Goal: Information Seeking & Learning: Learn about a topic

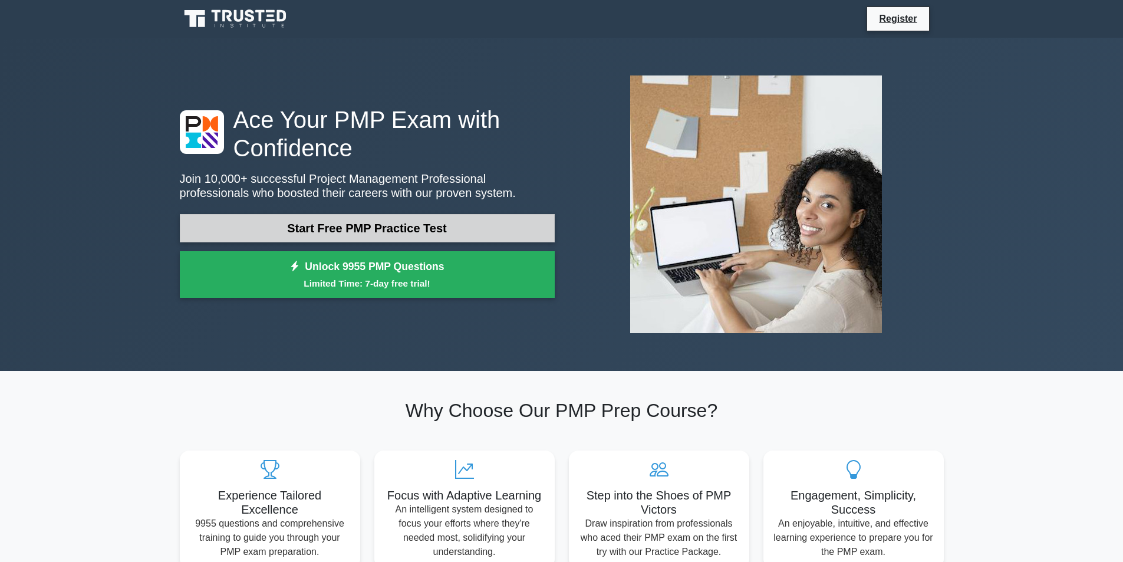
click at [366, 230] on link "Start Free PMP Practice Test" at bounding box center [367, 228] width 375 height 28
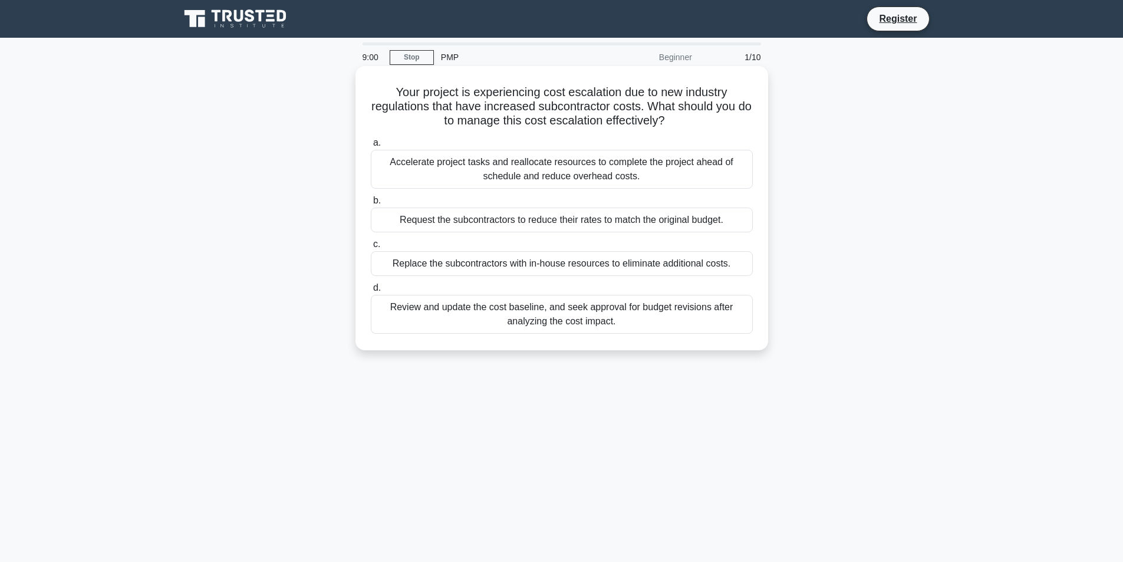
click at [425, 312] on div "Review and update the cost baseline, and seek approval for budget revisions aft…" at bounding box center [562, 314] width 382 height 39
click at [371, 292] on input "d. Review and update the cost baseline, and seek approval for budget revisions …" at bounding box center [371, 288] width 0 height 8
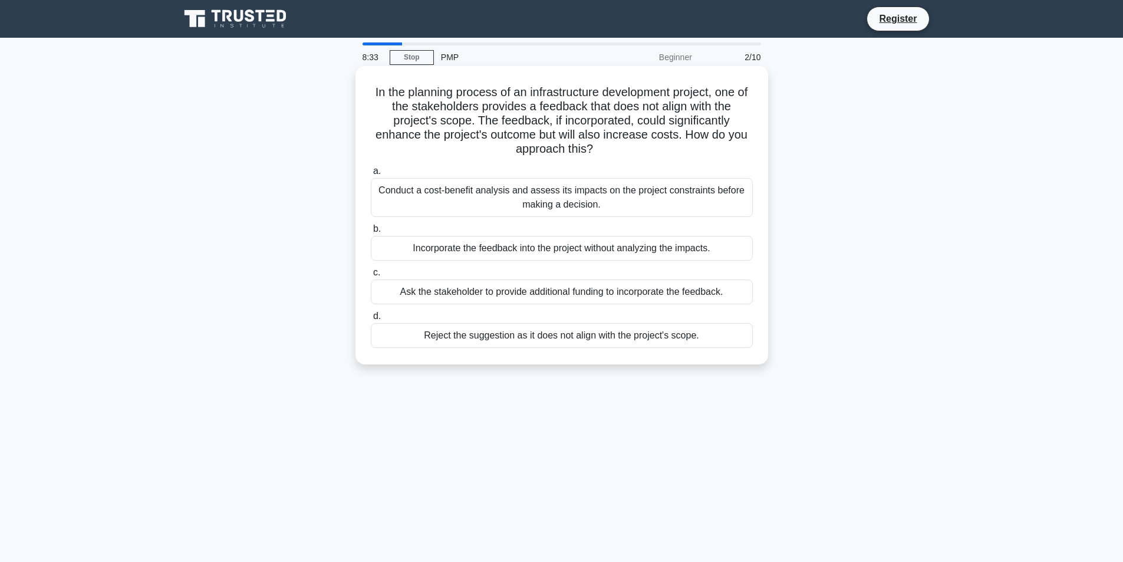
click at [481, 203] on div "Conduct a cost-benefit analysis and assess its impacts on the project constrain…" at bounding box center [562, 197] width 382 height 39
click at [371, 175] on input "a. Conduct a cost-benefit analysis and assess its impacts on the project constr…" at bounding box center [371, 171] width 0 height 8
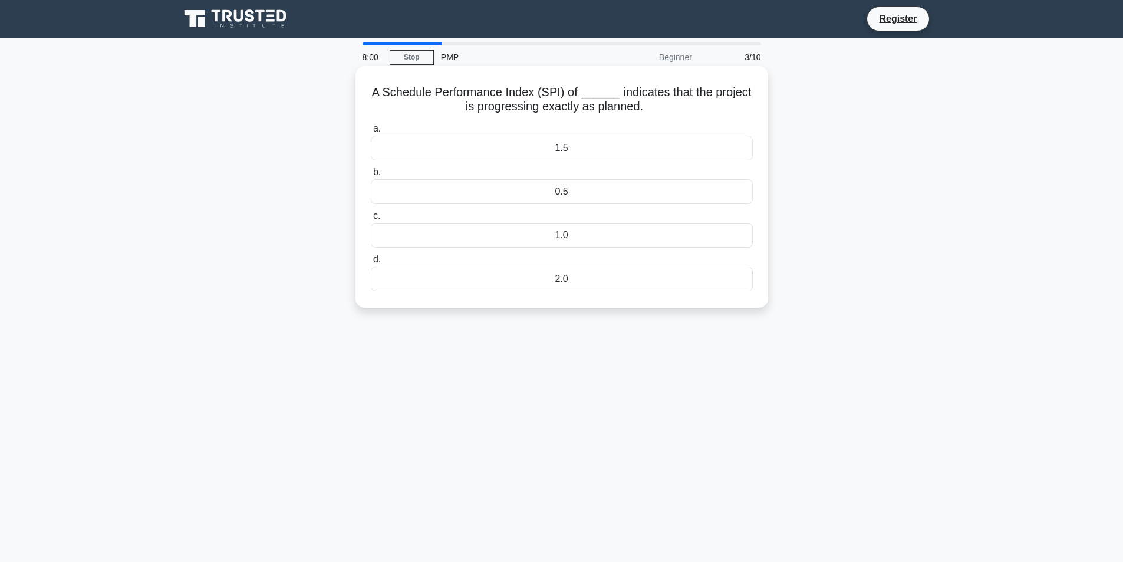
click at [459, 240] on div "1.0" at bounding box center [562, 235] width 382 height 25
click at [371, 220] on input "c. 1.0" at bounding box center [371, 216] width 0 height 8
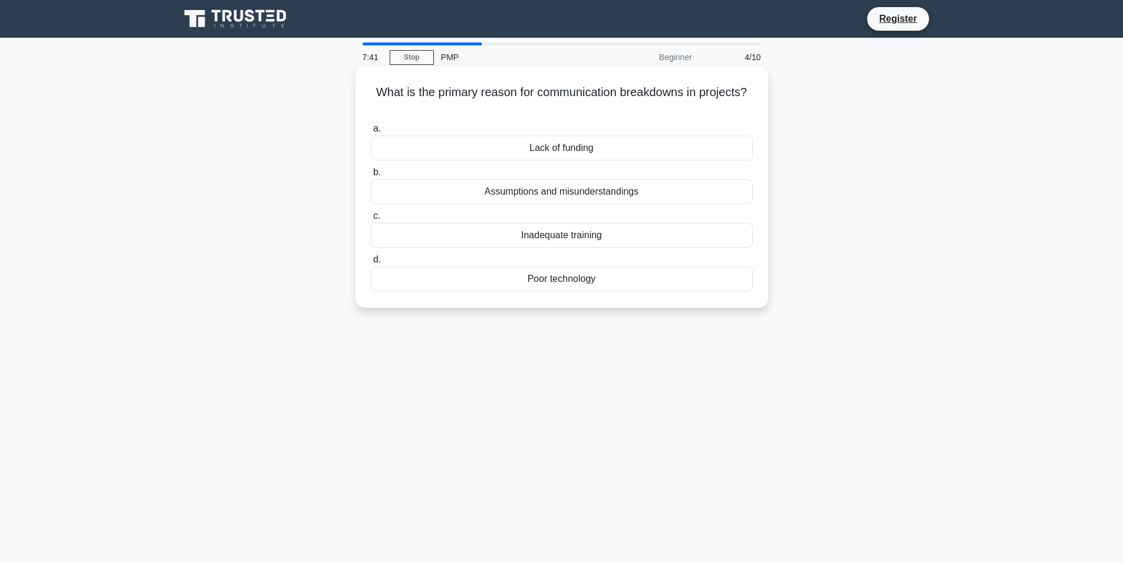
click at [420, 194] on div "Assumptions and misunderstandings" at bounding box center [562, 191] width 382 height 25
click at [371, 176] on input "b. Assumptions and misunderstandings" at bounding box center [371, 173] width 0 height 8
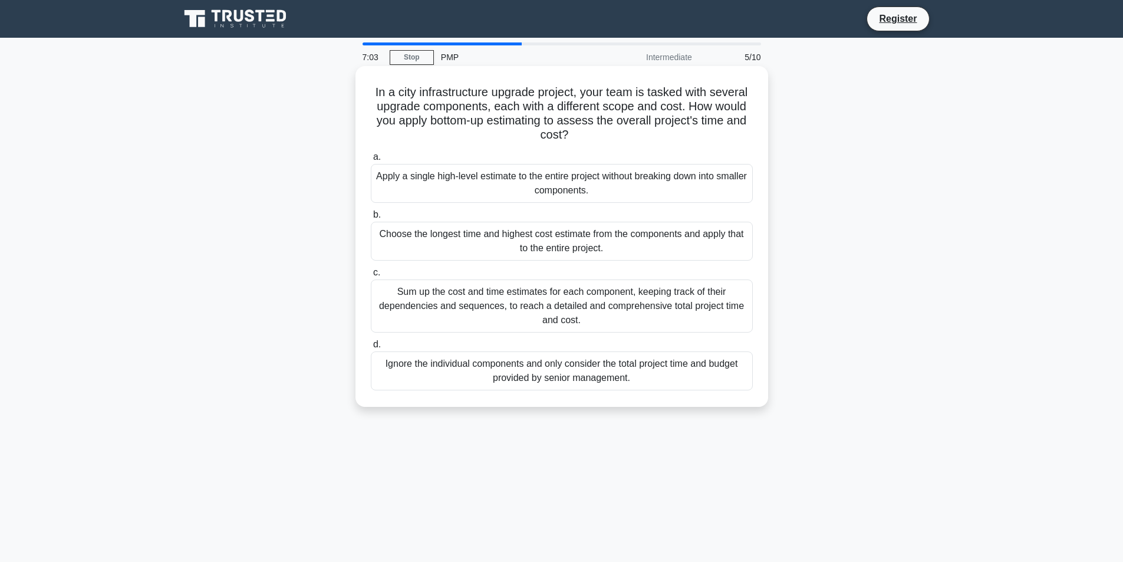
click at [429, 309] on div "Sum up the cost and time estimates for each component, keeping track of their d…" at bounding box center [562, 305] width 382 height 53
click at [371, 276] on input "c. Sum up the cost and time estimates for each component, keeping track of thei…" at bounding box center [371, 273] width 0 height 8
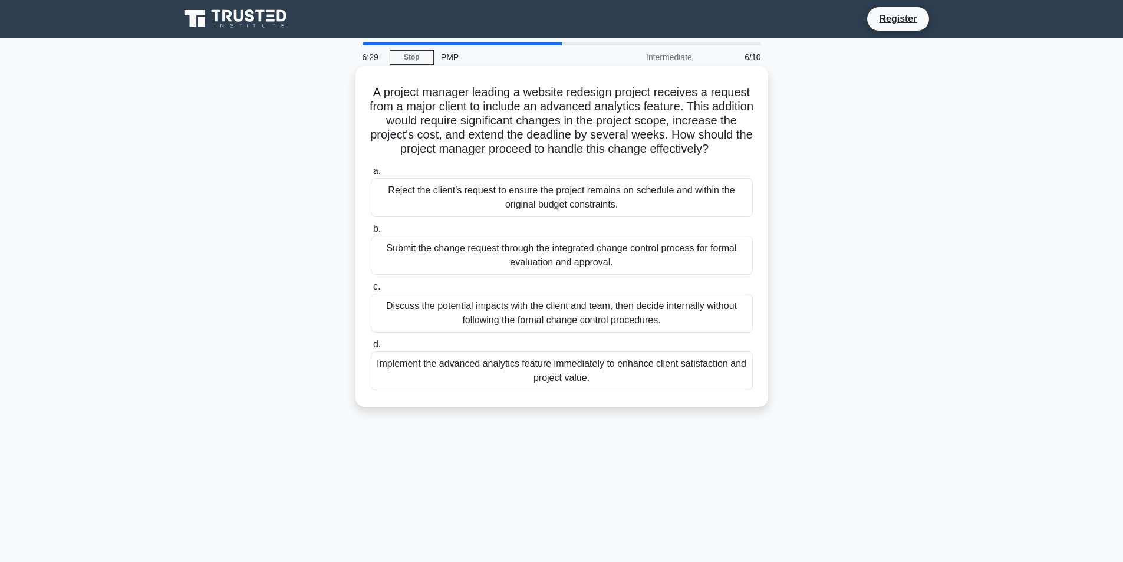
click at [479, 265] on div "Submit the change request through the integrated change control process for for…" at bounding box center [562, 255] width 382 height 39
click at [371, 233] on input "b. Submit the change request through the integrated change control process for …" at bounding box center [371, 229] width 0 height 8
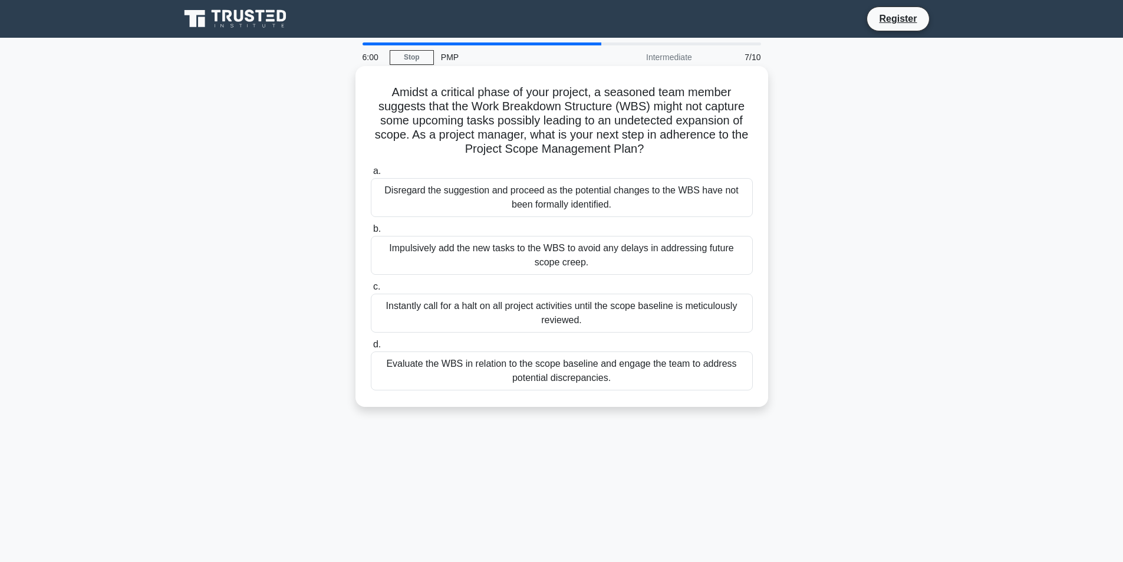
click at [426, 366] on div "Evaluate the WBS in relation to the scope baseline and engage the team to addre…" at bounding box center [562, 370] width 382 height 39
click at [371, 348] on input "d. Evaluate the WBS in relation to the scope baseline and engage the team to ad…" at bounding box center [371, 345] width 0 height 8
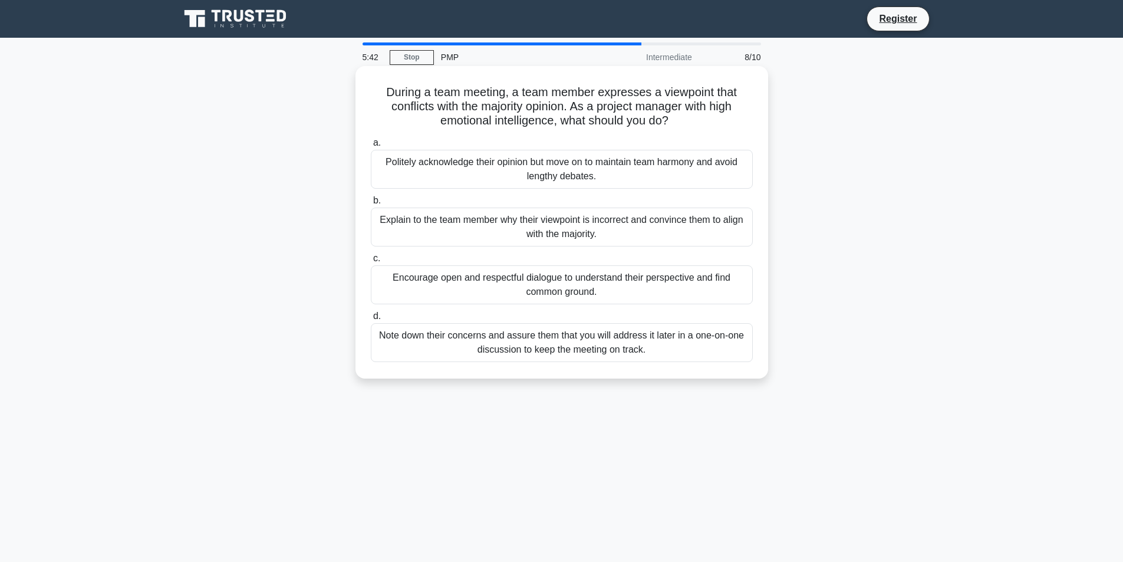
click at [410, 288] on div "Encourage open and respectful dialogue to understand their perspective and find…" at bounding box center [562, 284] width 382 height 39
click at [371, 262] on input "c. Encourage open and respectful dialogue to understand their perspective and f…" at bounding box center [371, 259] width 0 height 8
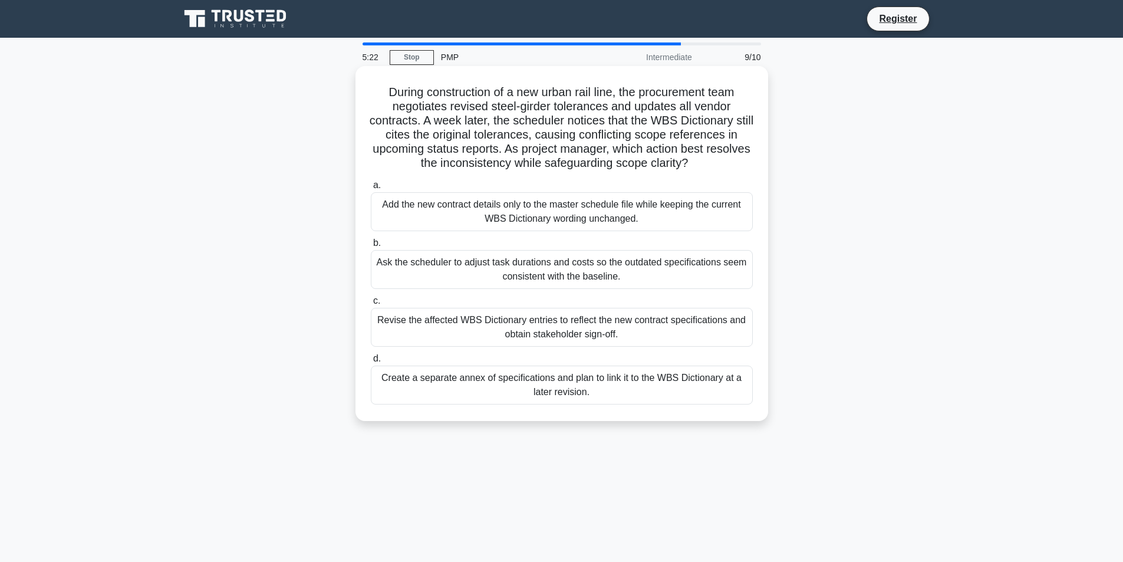
click at [456, 330] on div "Revise the affected WBS Dictionary entries to reflect the new contract specific…" at bounding box center [562, 327] width 382 height 39
click at [371, 305] on input "c. Revise the affected WBS Dictionary entries to reflect the new contract speci…" at bounding box center [371, 301] width 0 height 8
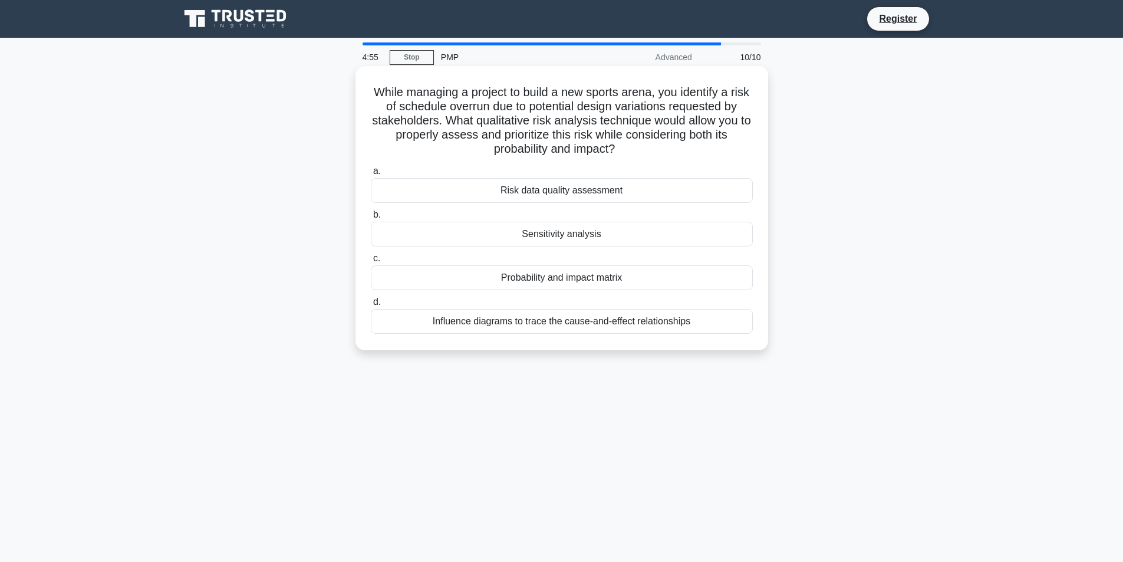
click at [528, 279] on div "Probability and impact matrix" at bounding box center [562, 277] width 382 height 25
click at [371, 262] on input "c. Probability and impact matrix" at bounding box center [371, 259] width 0 height 8
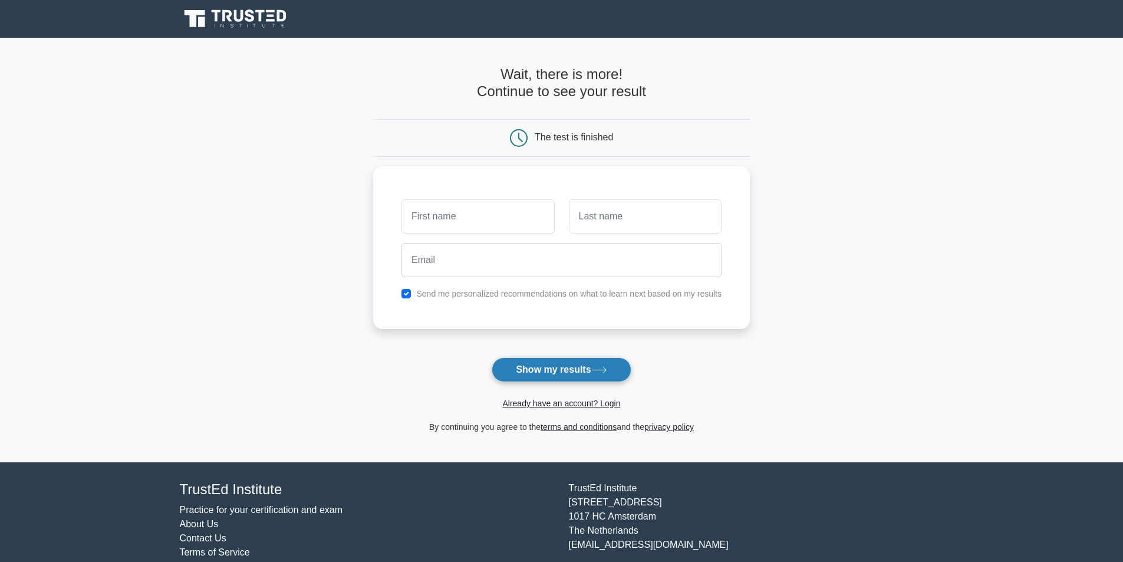
click at [561, 371] on button "Show my results" at bounding box center [561, 369] width 139 height 25
click at [470, 229] on input "text" at bounding box center [477, 213] width 153 height 34
type input "sa"
click at [611, 223] on input "text" at bounding box center [645, 213] width 153 height 34
type input "sa"
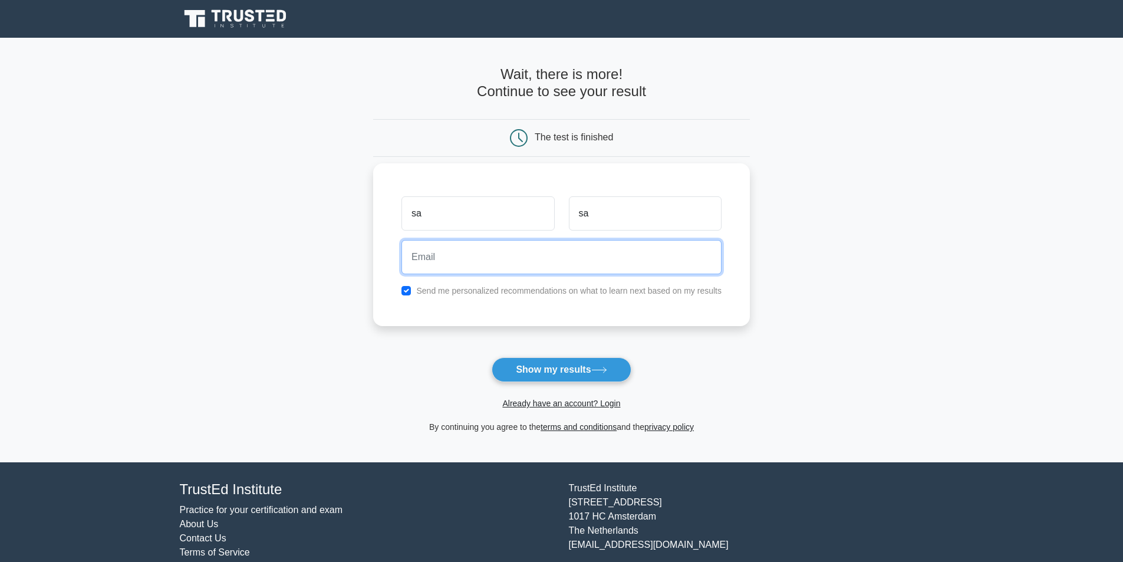
click at [470, 265] on input "email" at bounding box center [561, 257] width 320 height 34
click at [440, 254] on input "c0799779@mylambton.ca" at bounding box center [561, 257] width 320 height 34
type input "c079978879@mylambton.ca"
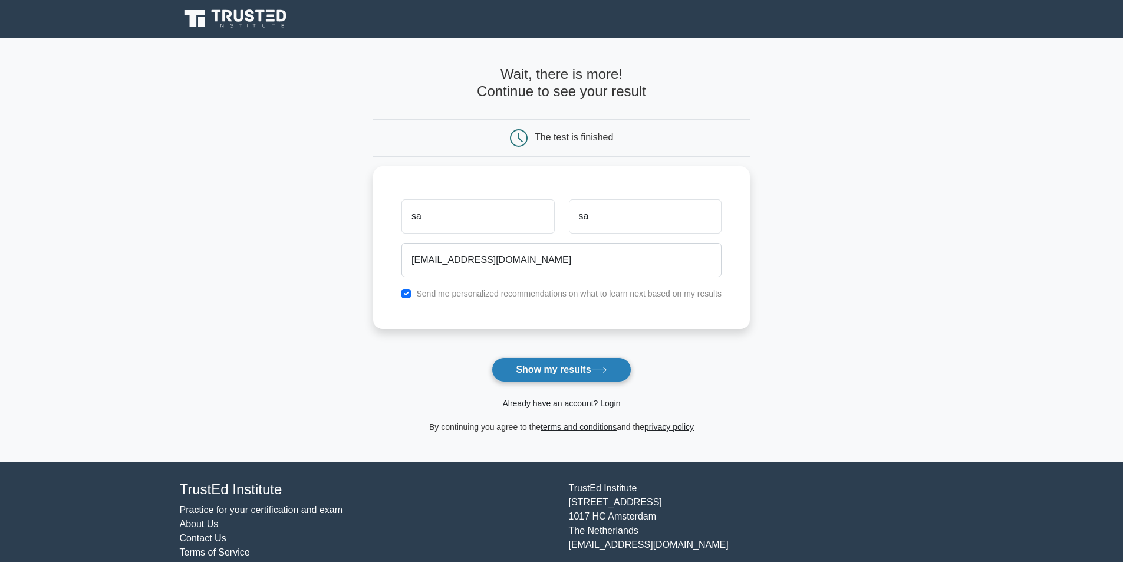
click at [563, 366] on button "Show my results" at bounding box center [561, 369] width 139 height 25
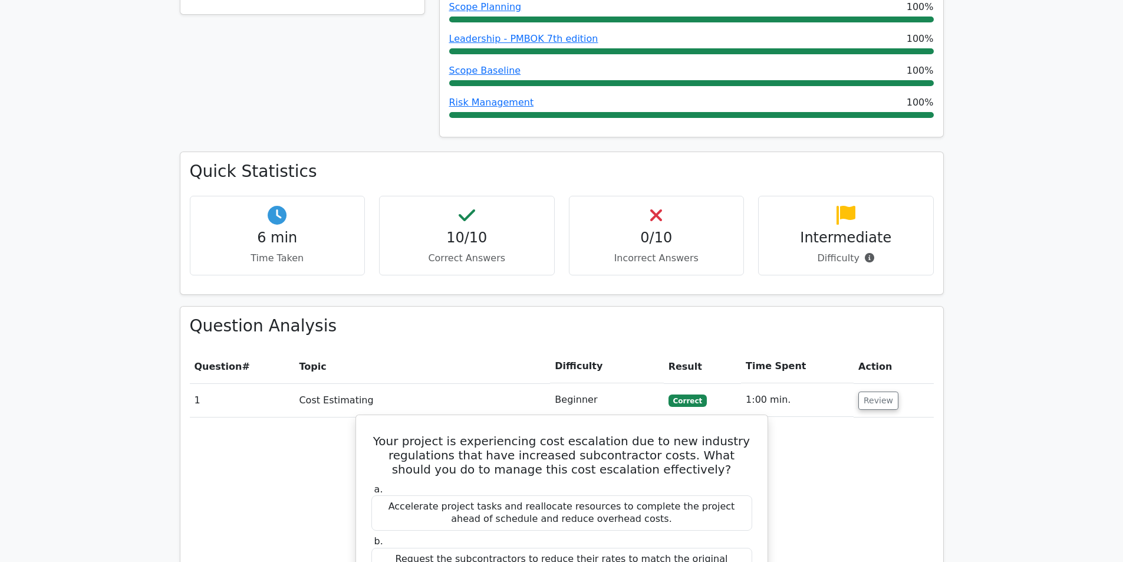
scroll to position [707, 0]
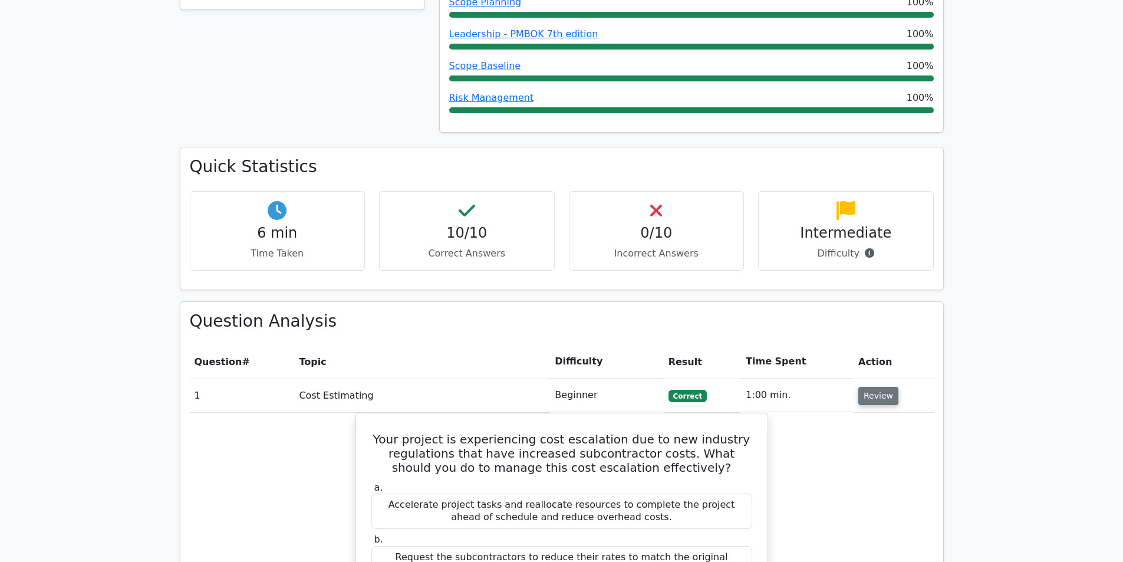
click at [879, 387] on button "Review" at bounding box center [878, 396] width 40 height 18
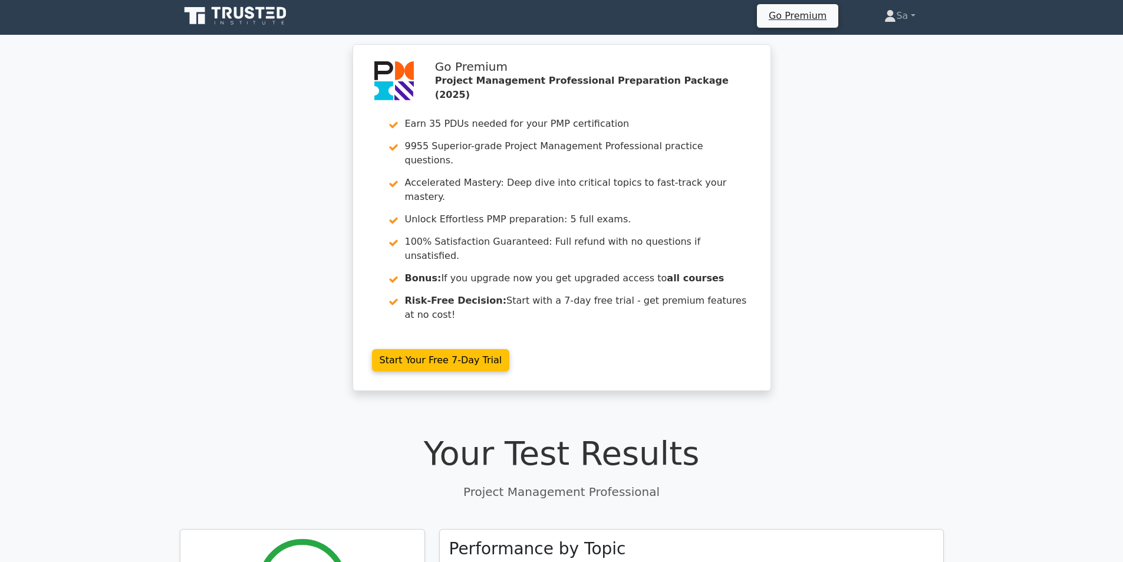
scroll to position [0, 0]
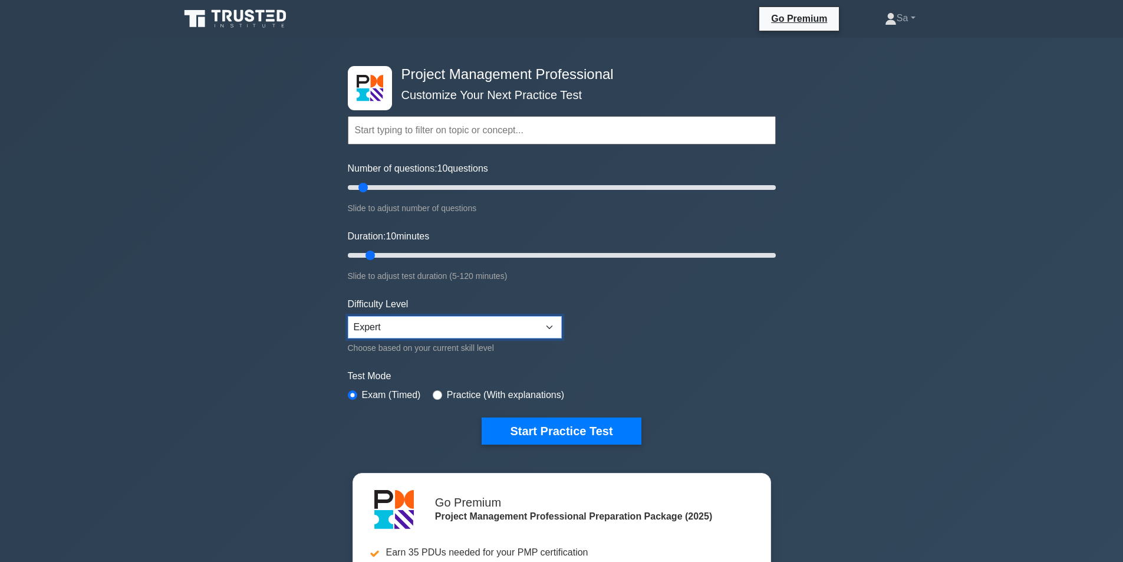
click at [489, 333] on select "Beginner Intermediate Expert" at bounding box center [455, 327] width 214 height 22
click at [678, 344] on form "Topics Scope Management Time Management Cost Management Quality Management Risk…" at bounding box center [562, 262] width 428 height 364
click at [387, 180] on div "Number of questions: 10 questions Slide to adjust number of questions" at bounding box center [562, 189] width 428 height 54
click at [380, 183] on input "Number of questions: 10 questions" at bounding box center [562, 187] width 428 height 14
type input "15"
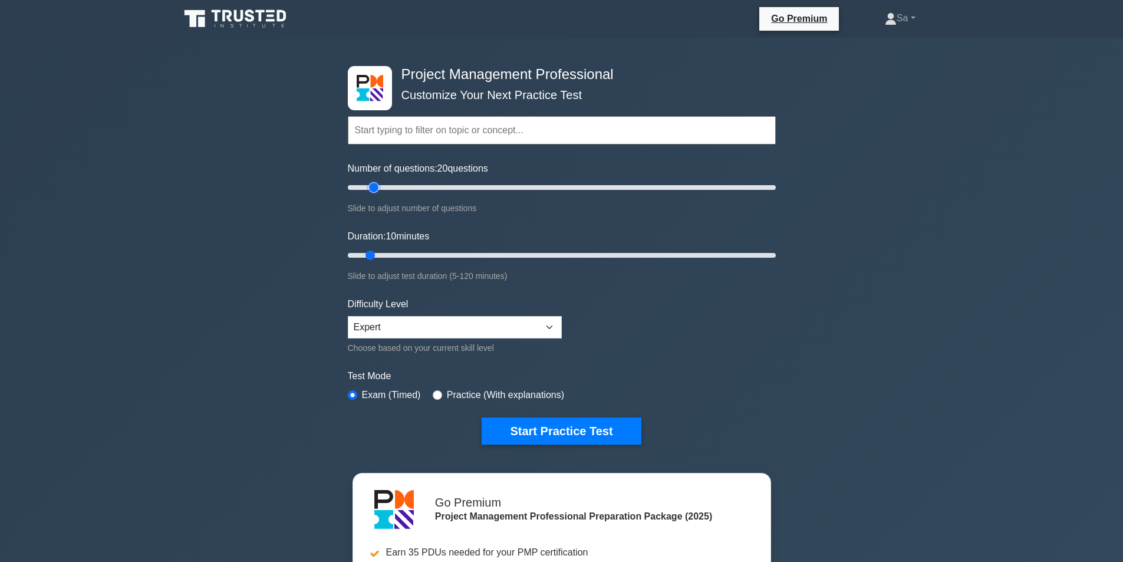
click at [371, 184] on input "Number of questions: 20 questions" at bounding box center [562, 187] width 428 height 14
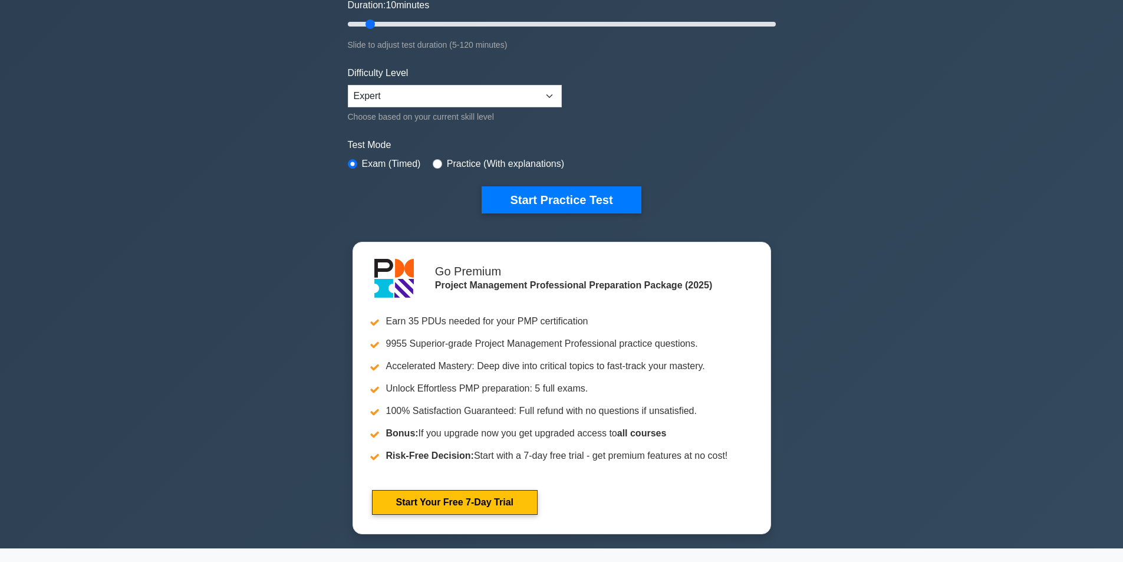
scroll to position [236, 0]
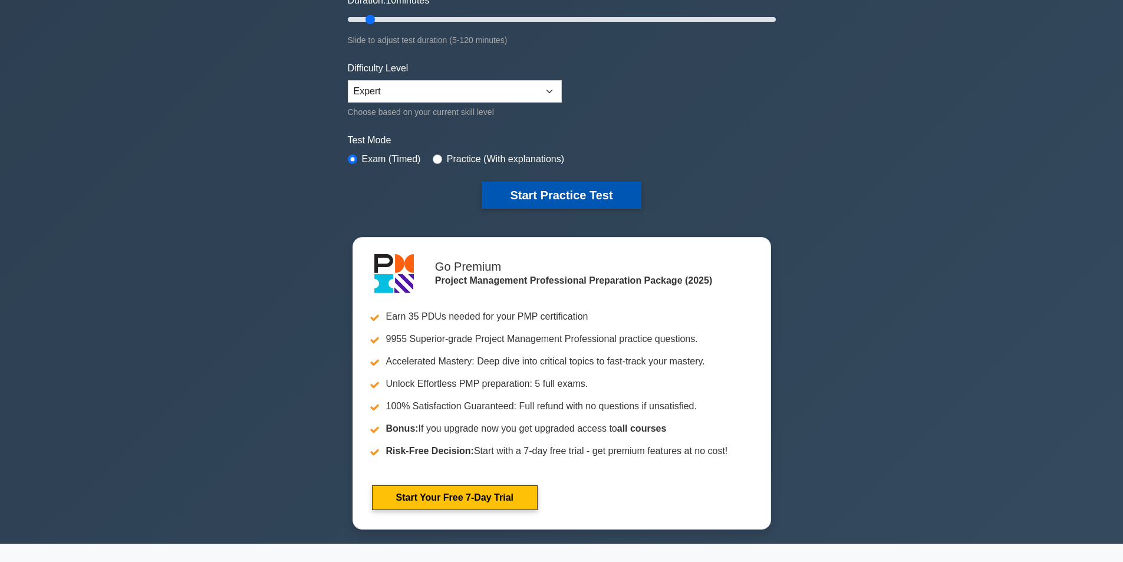
click at [551, 195] on button "Start Practice Test" at bounding box center [561, 195] width 159 height 27
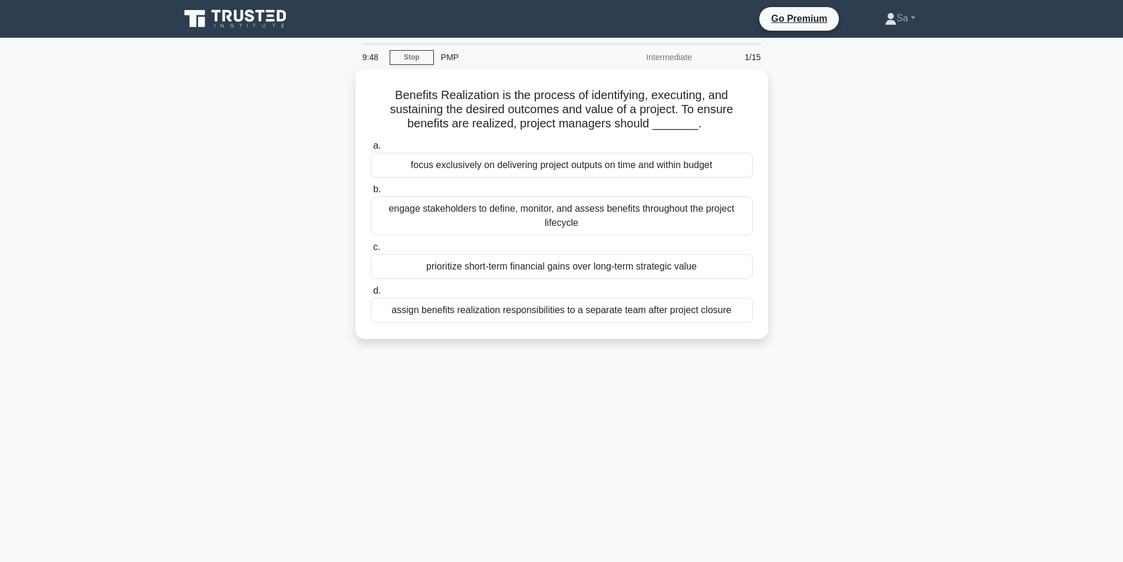
click at [936, 370] on div "9:48 Stop PMP Intermediate 1/15 Benefits Realization is the process of identify…" at bounding box center [562, 336] width 778 height 589
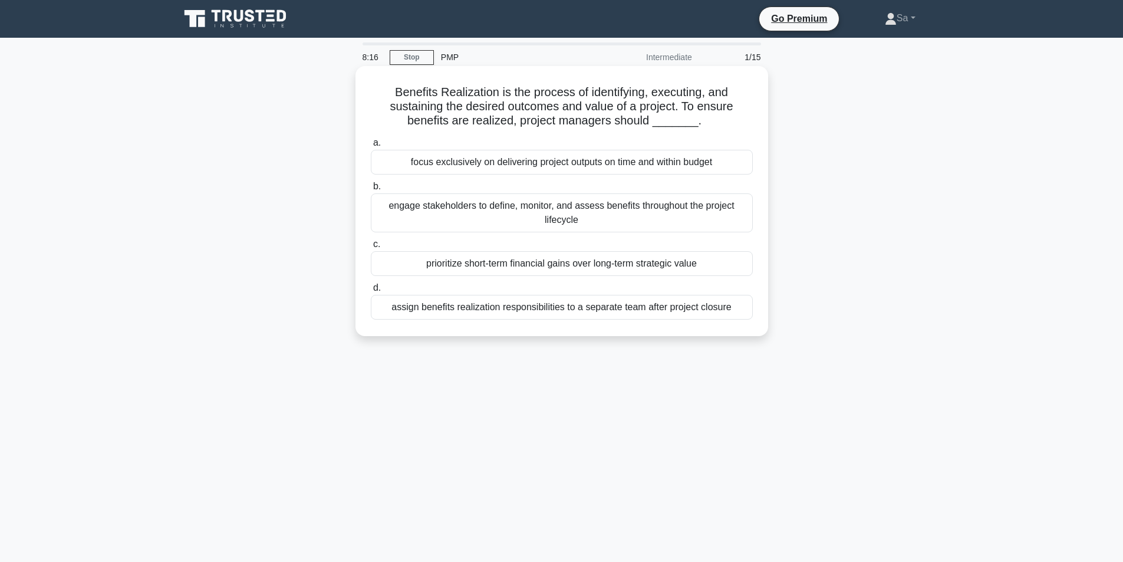
click at [575, 199] on div "engage stakeholders to define, monitor, and assess benefits throughout the proj…" at bounding box center [562, 212] width 382 height 39
click at [371, 190] on input "b. engage stakeholders to define, monitor, and assess benefits throughout the p…" at bounding box center [371, 187] width 0 height 8
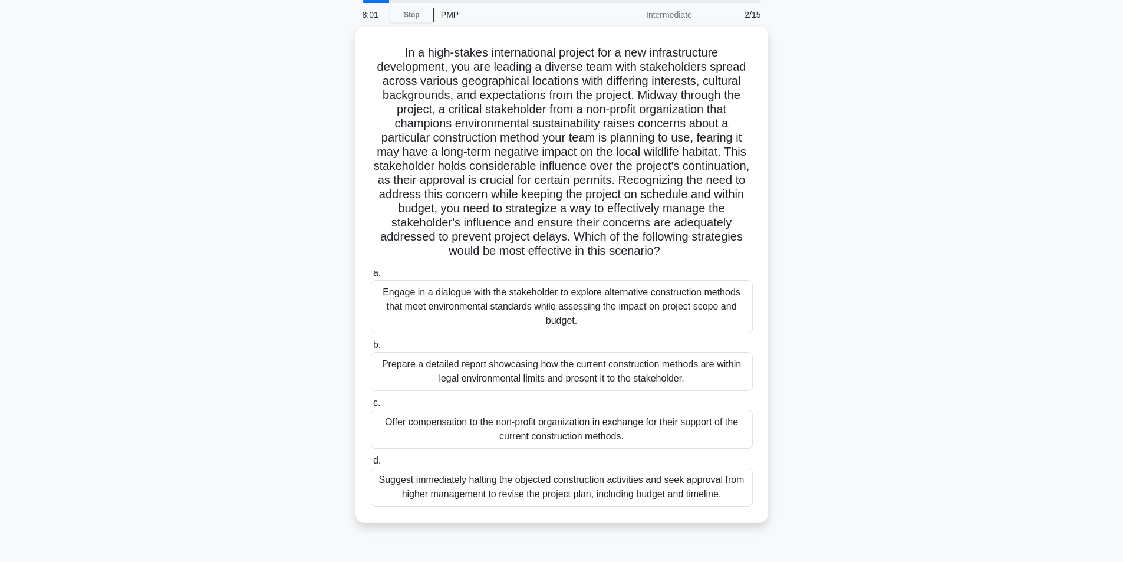
scroll to position [41, 0]
click at [454, 321] on div "Engage in a dialogue with the stakeholder to explore alternative construction m…" at bounding box center [562, 305] width 382 height 53
click at [371, 276] on input "a. Engage in a dialogue with the stakeholder to explore alternative constructio…" at bounding box center [371, 272] width 0 height 8
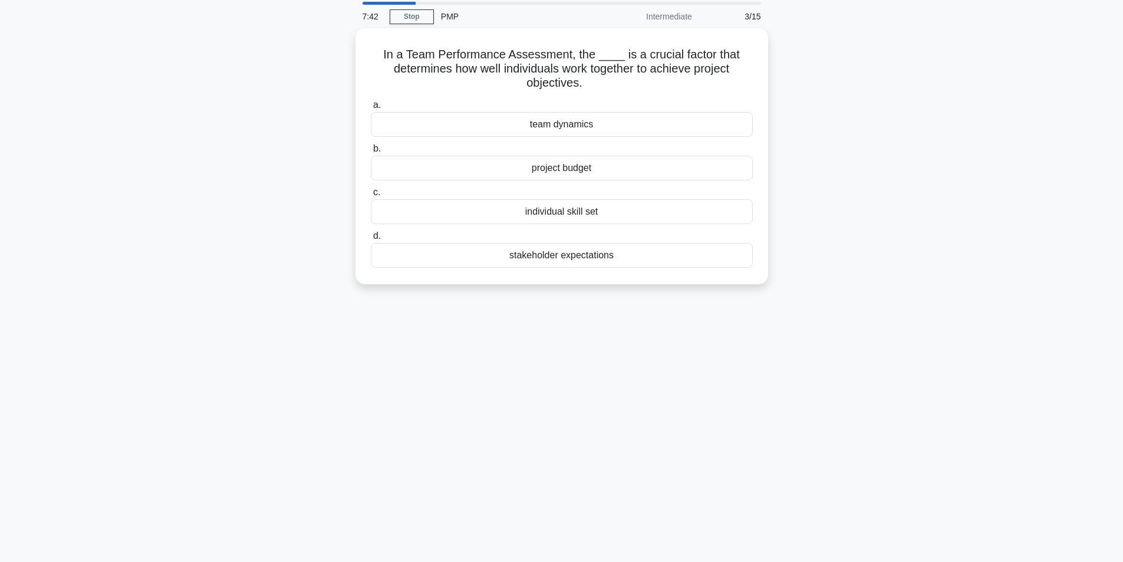
scroll to position [0, 0]
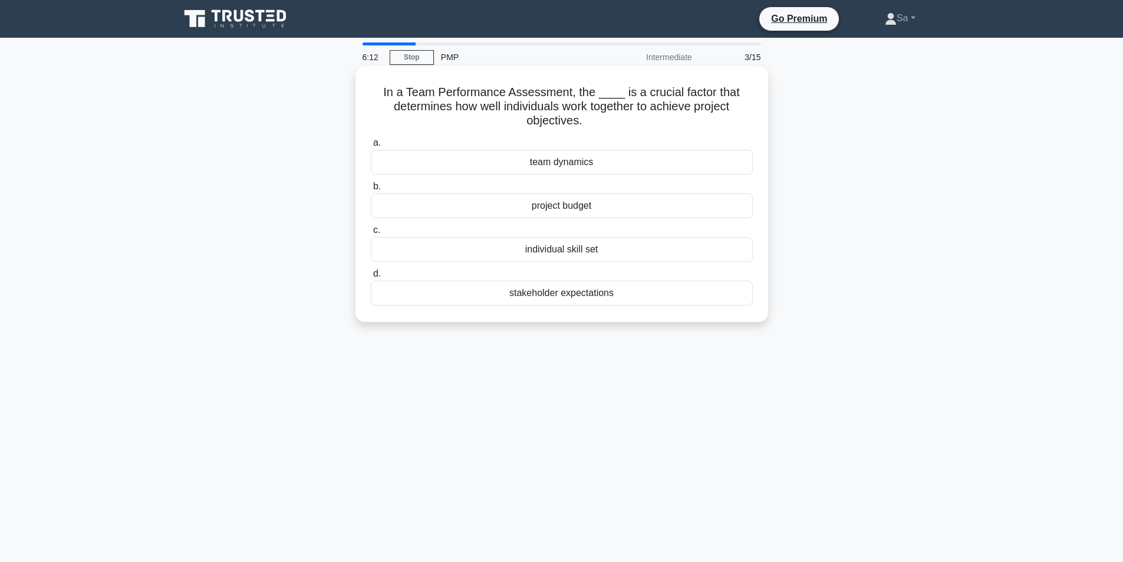
click at [561, 161] on div "team dynamics" at bounding box center [562, 162] width 382 height 25
click at [371, 147] on input "a. team dynamics" at bounding box center [371, 143] width 0 height 8
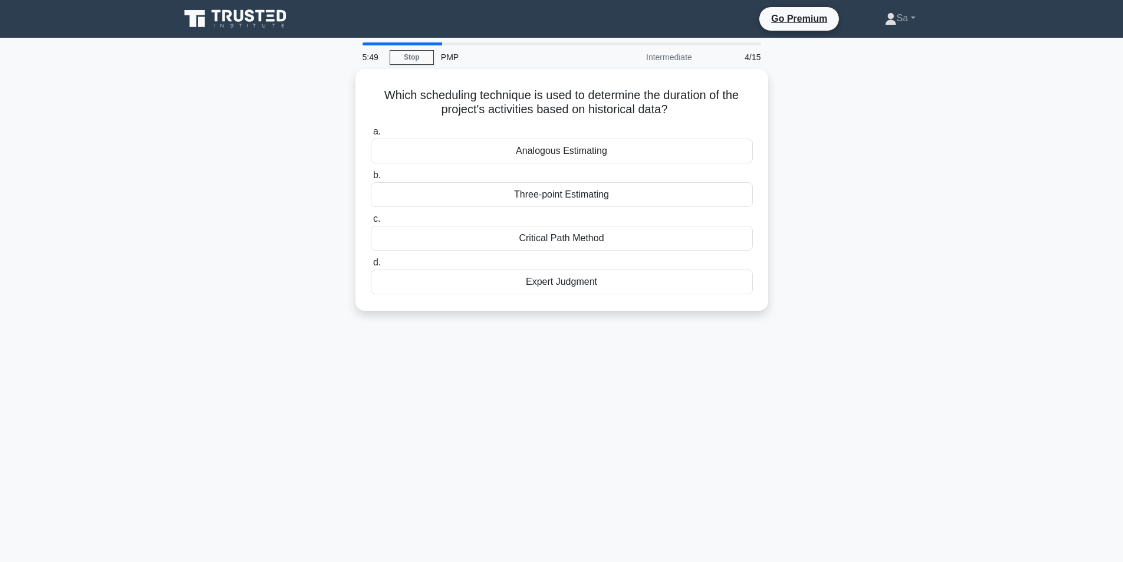
drag, startPoint x: 375, startPoint y: 2, endPoint x: 83, endPoint y: 114, distance: 313.3
click at [83, 114] on main "5:49 Stop PMP Intermediate 4/15 Which scheduling technique is used to determine…" at bounding box center [561, 337] width 1123 height 599
click at [406, 57] on link "Stop" at bounding box center [412, 57] width 44 height 15
click at [567, 277] on div "Expert Judgment" at bounding box center [562, 278] width 382 height 25
click at [371, 263] on input "d. Expert Judgment" at bounding box center [371, 260] width 0 height 8
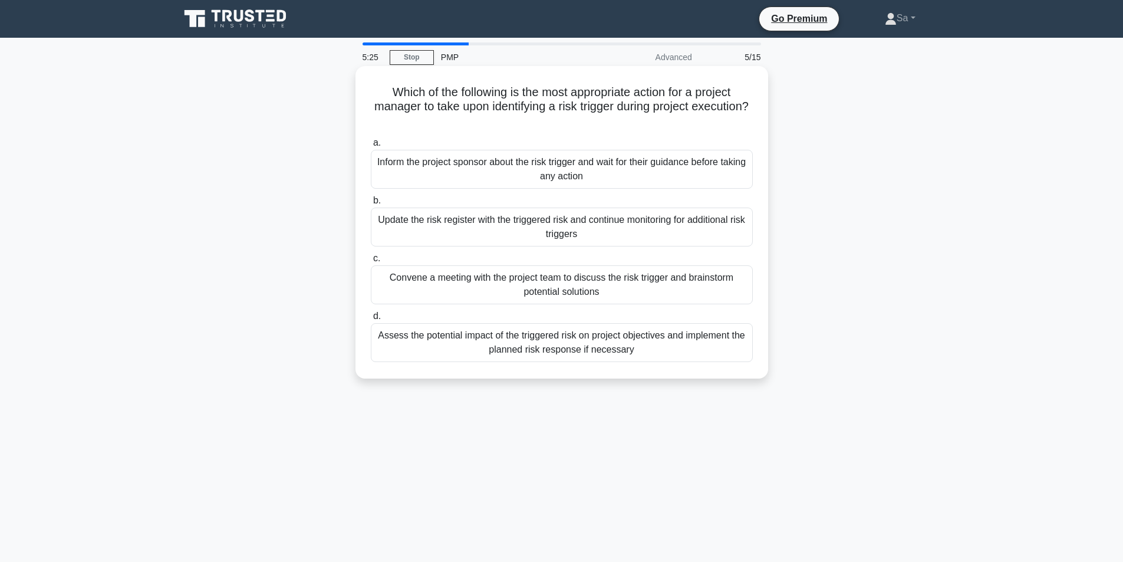
click at [570, 251] on div "a. Inform the project sponsor about the risk trigger and wait for their guidanc…" at bounding box center [562, 248] width 396 height 231
click at [572, 235] on div "Update the risk register with the triggered risk and continue monitoring for ad…" at bounding box center [562, 226] width 382 height 39
click at [371, 205] on input "b. Update the risk register with the triggered risk and continue monitoring for…" at bounding box center [371, 201] width 0 height 8
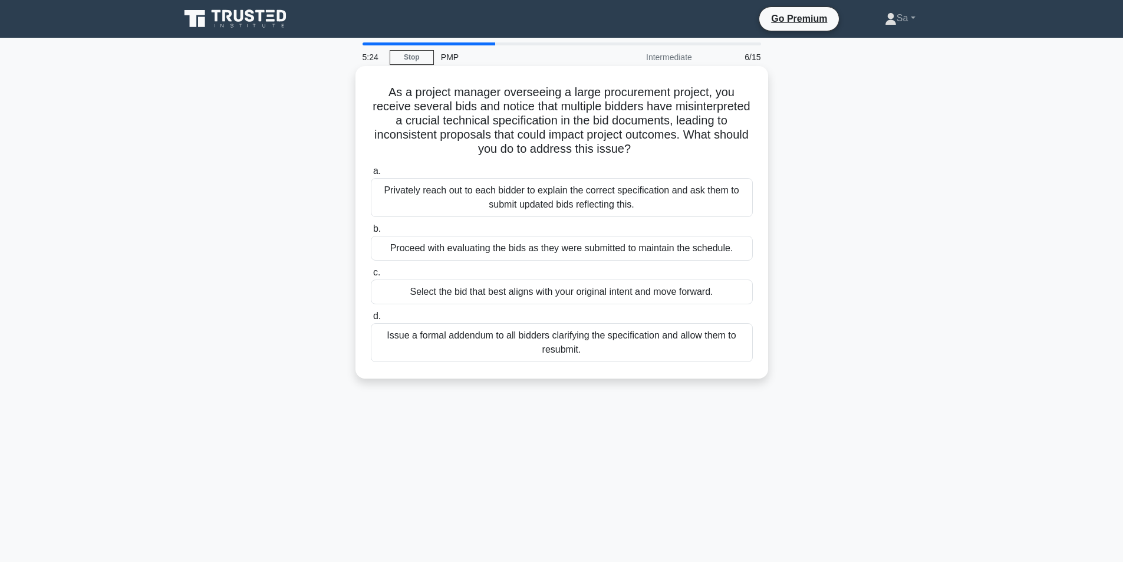
click at [570, 202] on div "Privately reach out to each bidder to explain the correct specification and ask…" at bounding box center [562, 197] width 382 height 39
click at [371, 175] on input "a. Privately reach out to each bidder to explain the correct specification and …" at bounding box center [371, 171] width 0 height 8
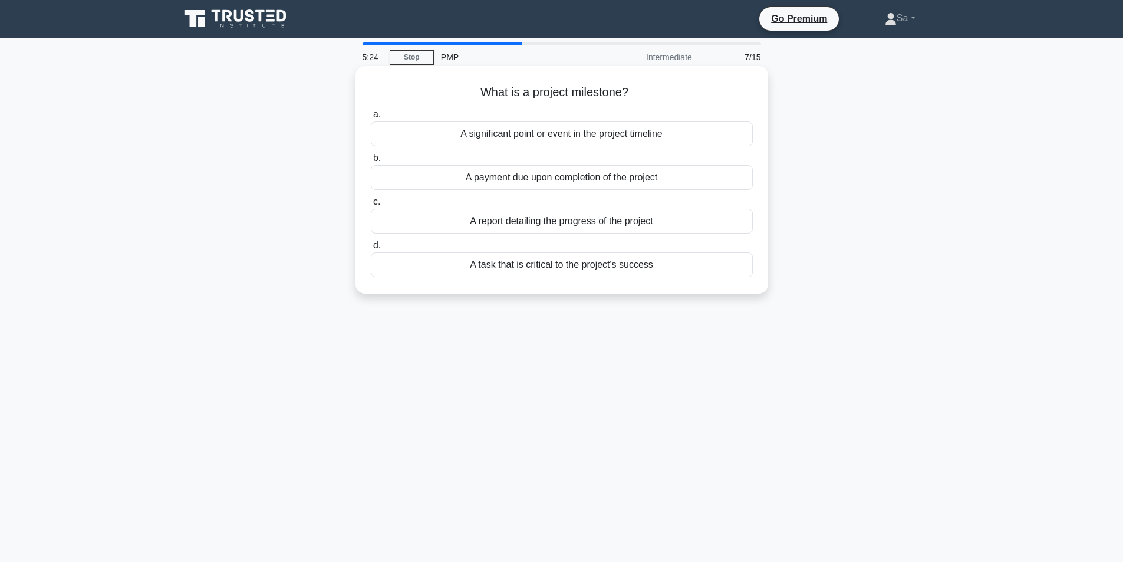
click at [569, 199] on label "c. A report detailing the progress of the project" at bounding box center [562, 214] width 382 height 39
click at [371, 199] on input "c. A report detailing the progress of the project" at bounding box center [371, 202] width 0 height 8
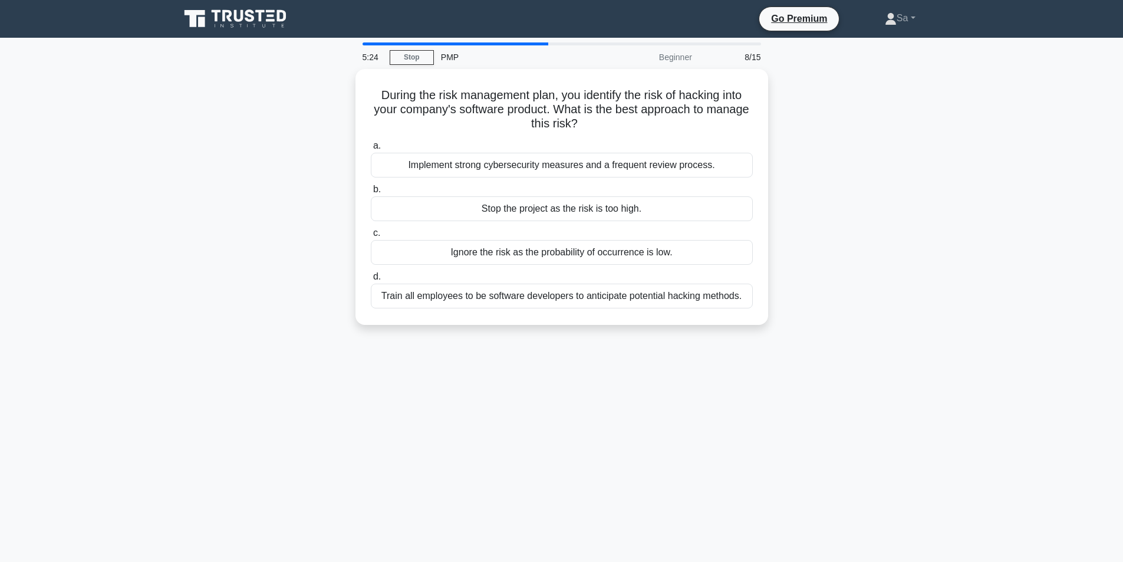
click at [569, 183] on label "b. Stop the project as the risk is too high." at bounding box center [562, 201] width 382 height 39
click at [371, 186] on input "b. Stop the project as the risk is too high." at bounding box center [371, 190] width 0 height 8
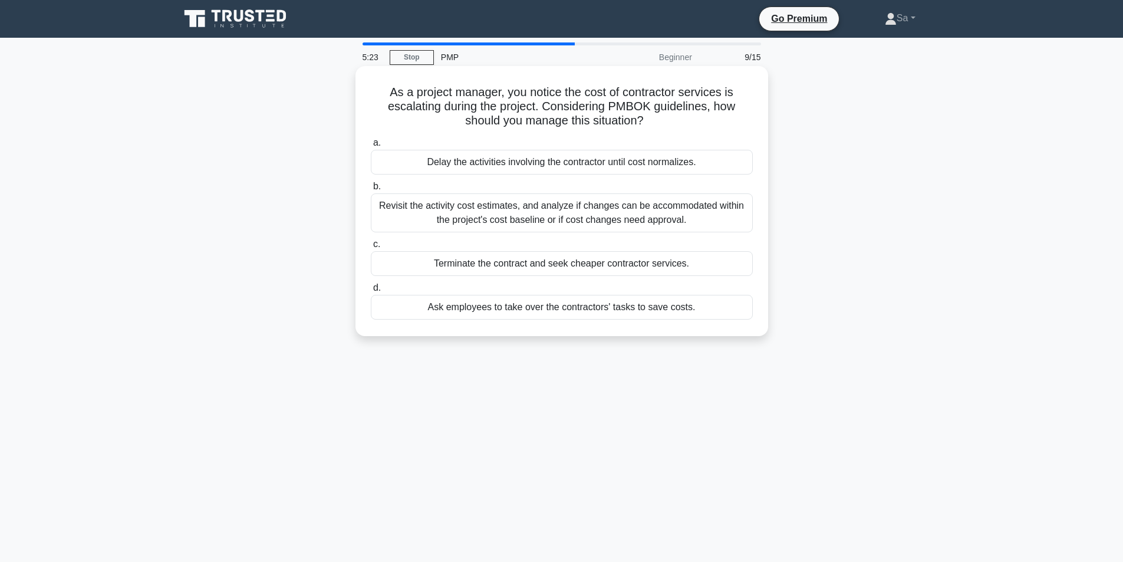
click at [570, 203] on div "Revisit the activity cost estimates, and analyze if changes can be accommodated…" at bounding box center [562, 212] width 382 height 39
click at [371, 190] on input "b. Revisit the activity cost estimates, and analyze if changes can be accommoda…" at bounding box center [371, 187] width 0 height 8
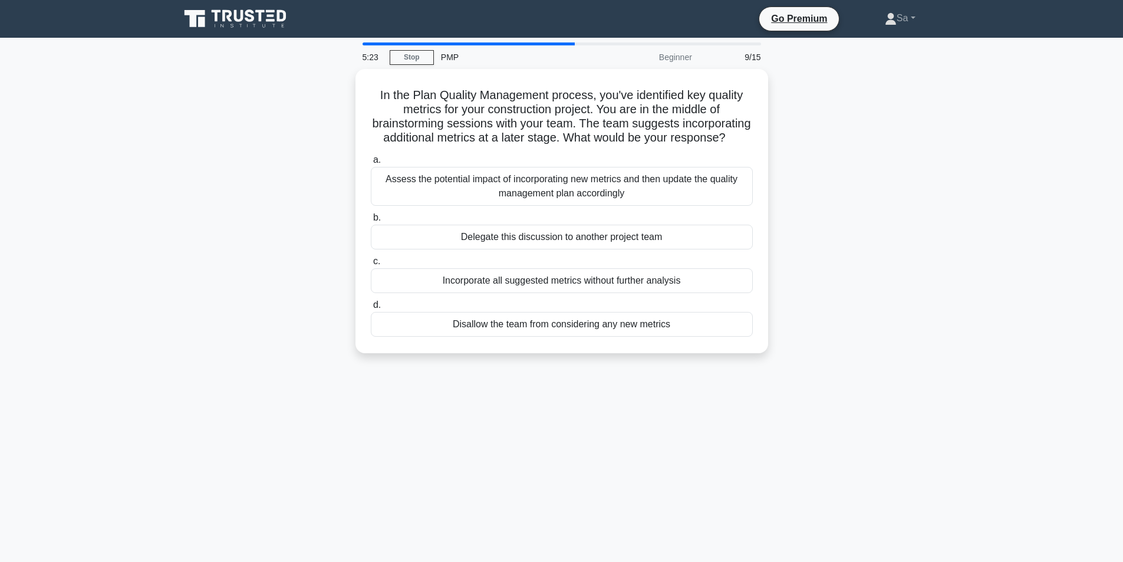
click at [570, 203] on div "Assess the potential impact of incorporating new metrics and then update the qu…" at bounding box center [562, 186] width 382 height 39
click at [371, 164] on input "a. Assess the potential impact of incorporating new metrics and then update the…" at bounding box center [371, 160] width 0 height 8
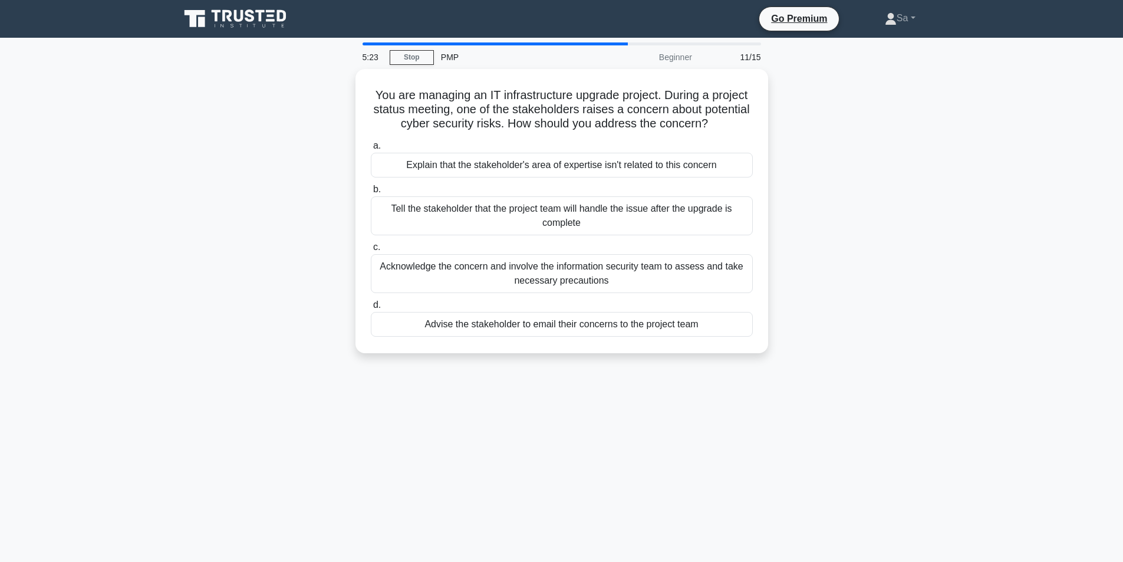
click at [570, 203] on div "Tell the stakeholder that the project team will handle the issue after the upgr…" at bounding box center [562, 215] width 382 height 39
click at [371, 193] on input "b. Tell the stakeholder that the project team will handle the issue after the u…" at bounding box center [371, 190] width 0 height 8
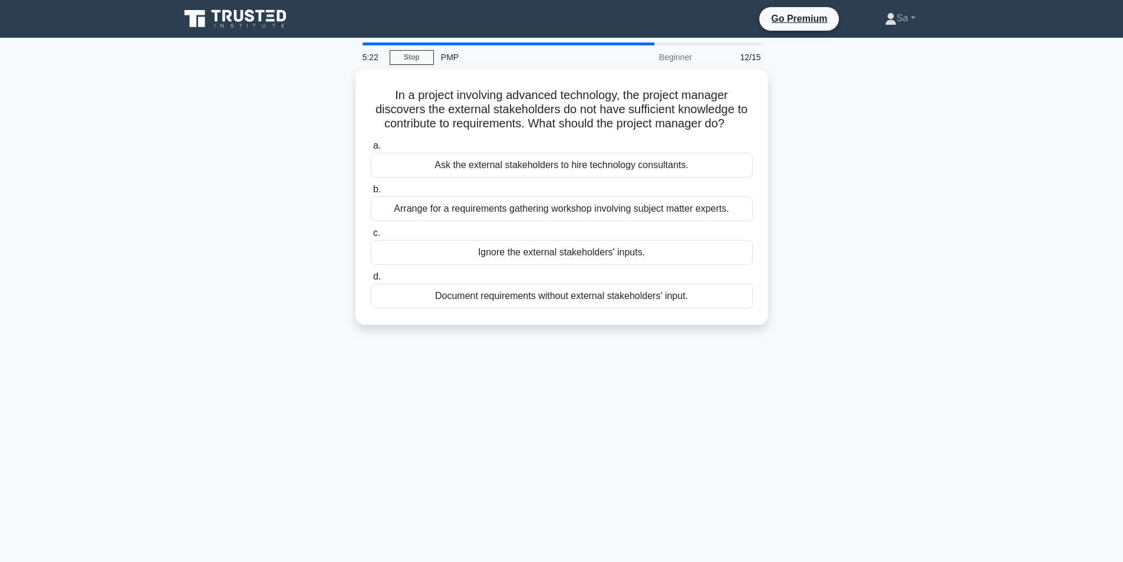
click at [570, 203] on div "Arrange for a requirements gathering workshop involving subject matter experts." at bounding box center [562, 208] width 382 height 25
click at [371, 193] on input "b. Arrange for a requirements gathering workshop involving subject matter exper…" at bounding box center [371, 190] width 0 height 8
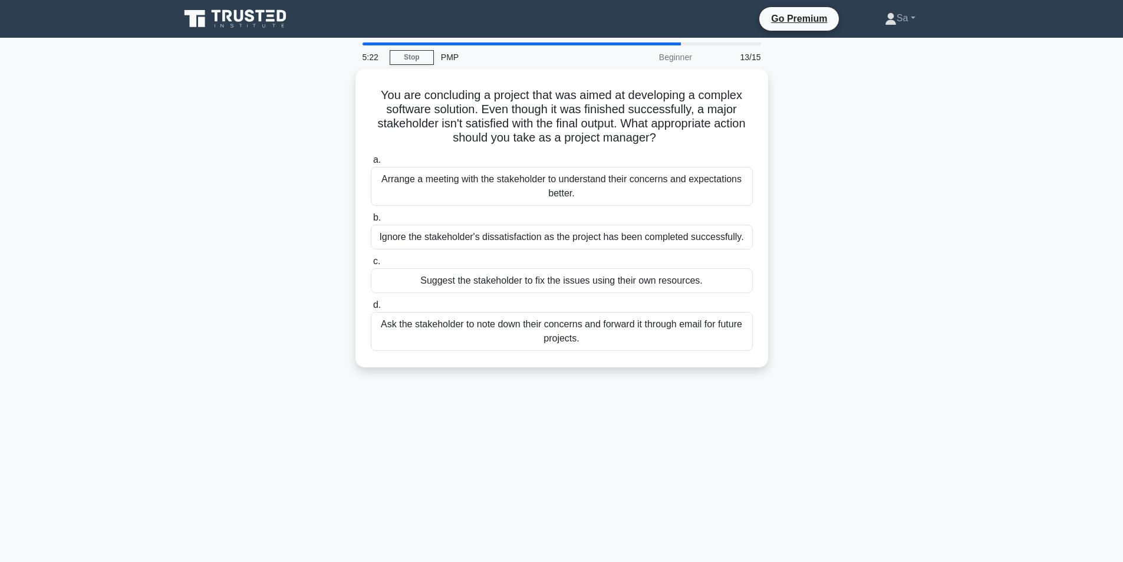
click at [570, 203] on div "Arrange a meeting with the stakeholder to understand their concerns and expecta…" at bounding box center [562, 186] width 382 height 39
click at [371, 164] on input "a. Arrange a meeting with the stakeholder to understand their concerns and expe…" at bounding box center [371, 160] width 0 height 8
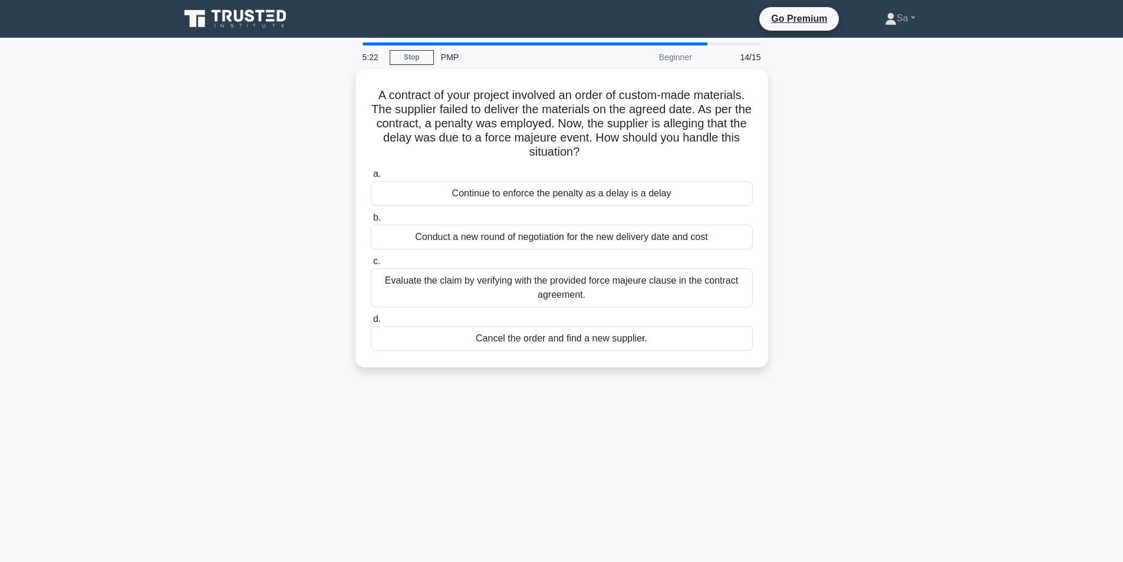
click at [570, 203] on div "Continue to enforce the penalty as a delay is a delay" at bounding box center [562, 193] width 382 height 25
click at [371, 178] on input "a. Continue to enforce the penalty as a delay is a delay" at bounding box center [371, 174] width 0 height 8
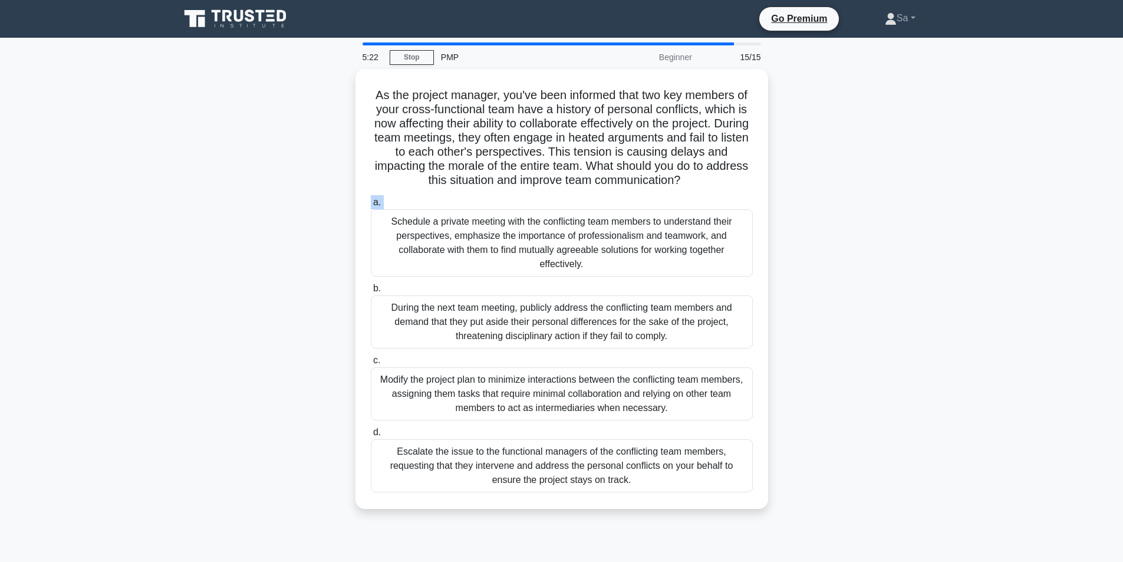
click at [570, 203] on label "a. Schedule a private meeting with the conflicting team members to understand t…" at bounding box center [562, 235] width 382 height 81
click at [371, 203] on input "a. Schedule a private meeting with the conflicting team members to understand t…" at bounding box center [371, 203] width 0 height 8
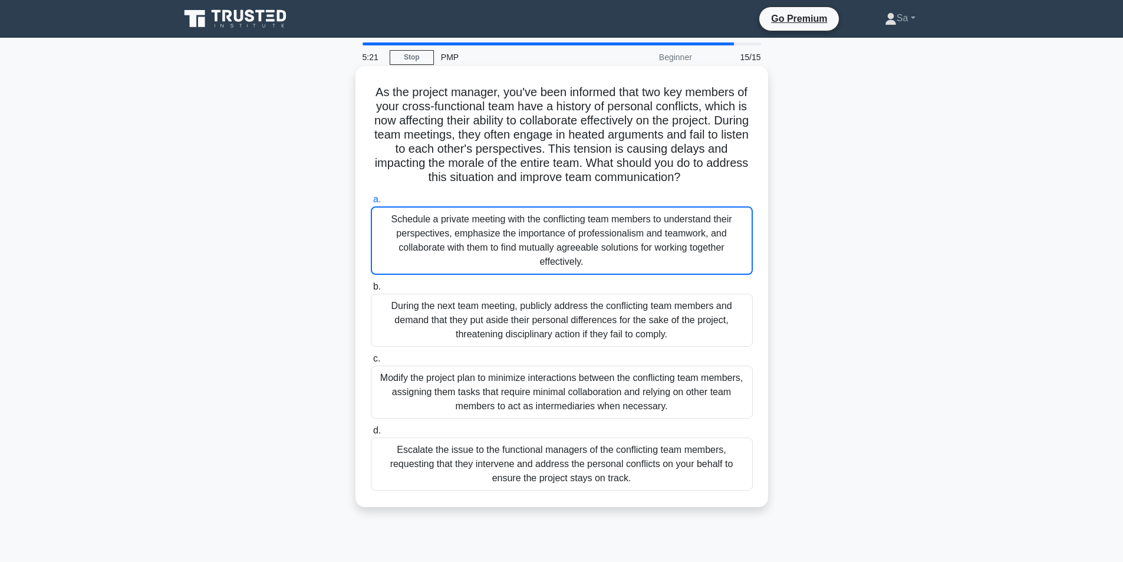
click at [565, 224] on div "Schedule a private meeting with the conflicting team members to understand thei…" at bounding box center [562, 240] width 382 height 68
click at [371, 203] on input "a. Schedule a private meeting with the conflicting team members to understand t…" at bounding box center [371, 200] width 0 height 8
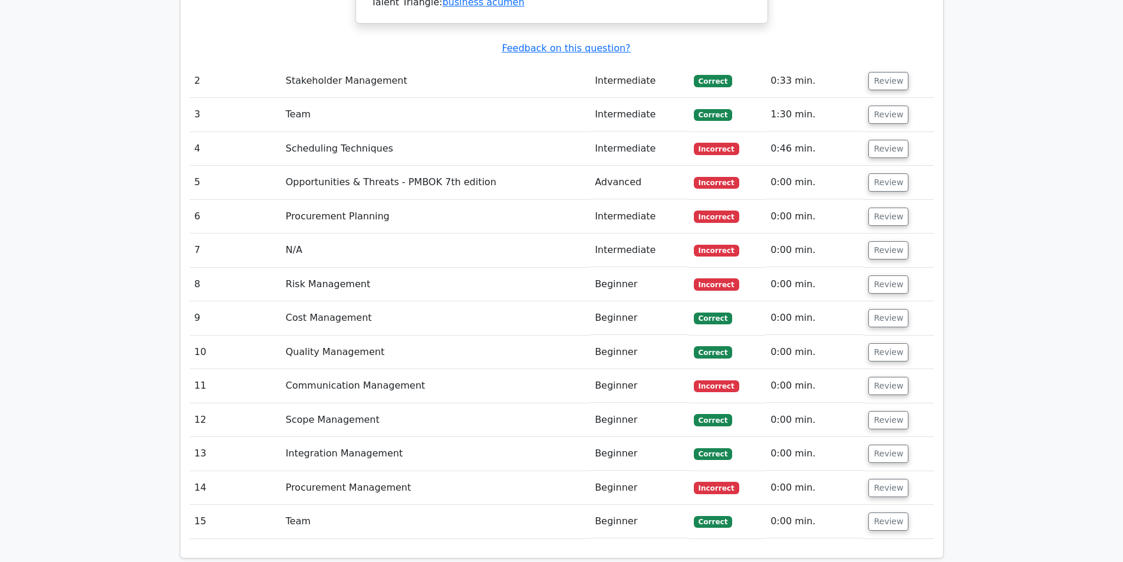
scroll to position [1592, 0]
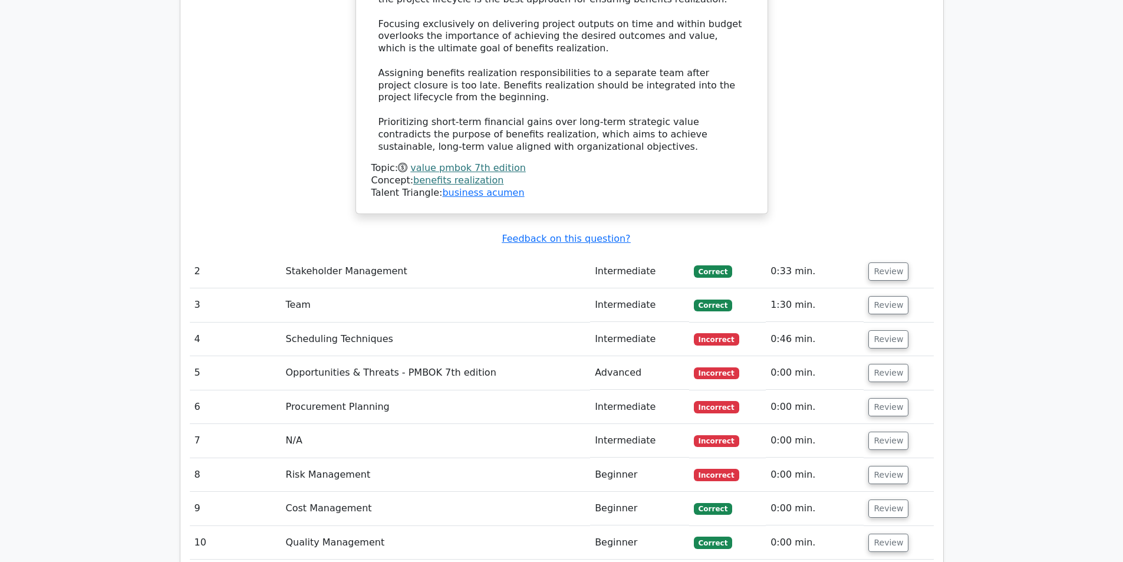
click at [724, 333] on span "Incorrect" at bounding box center [716, 339] width 45 height 12
click at [887, 330] on button "Review" at bounding box center [888, 339] width 40 height 18
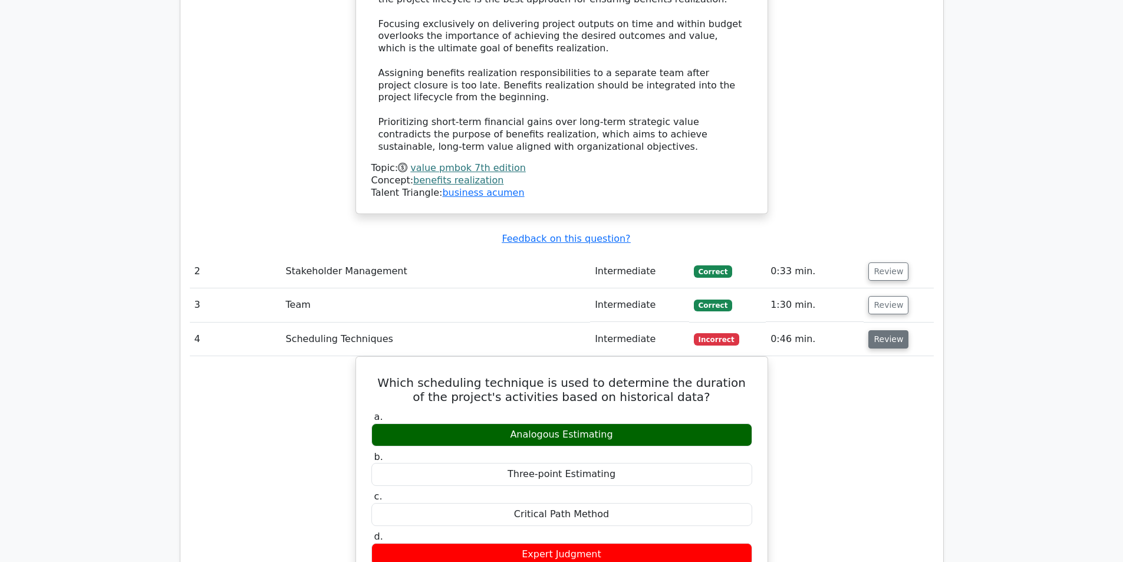
click at [887, 330] on button "Review" at bounding box center [888, 339] width 40 height 18
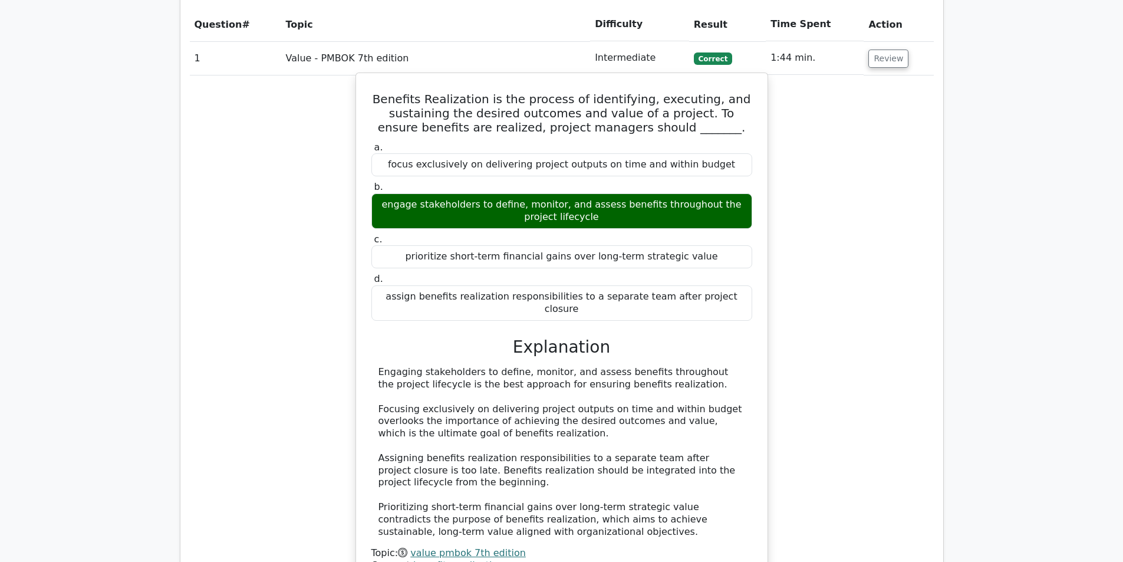
scroll to position [1166, 0]
